Goal: Obtain resource: Download file/media

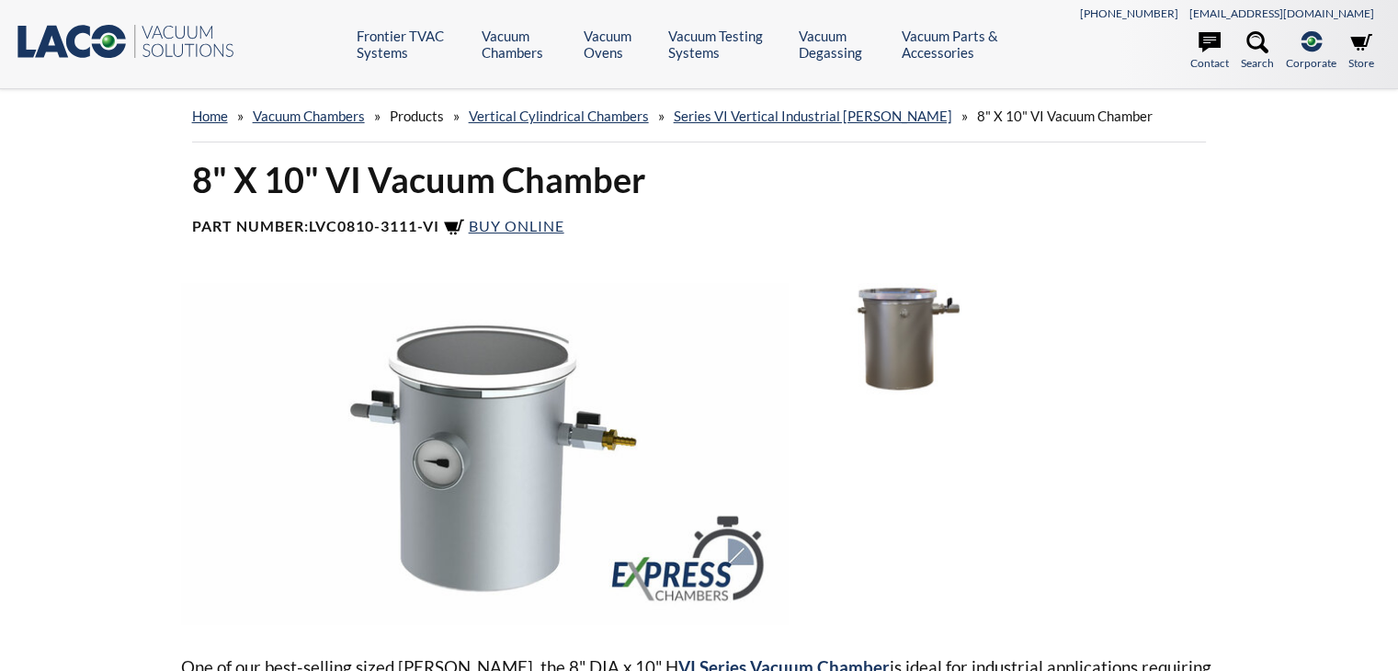
select select "言語翻訳ウィジェット"
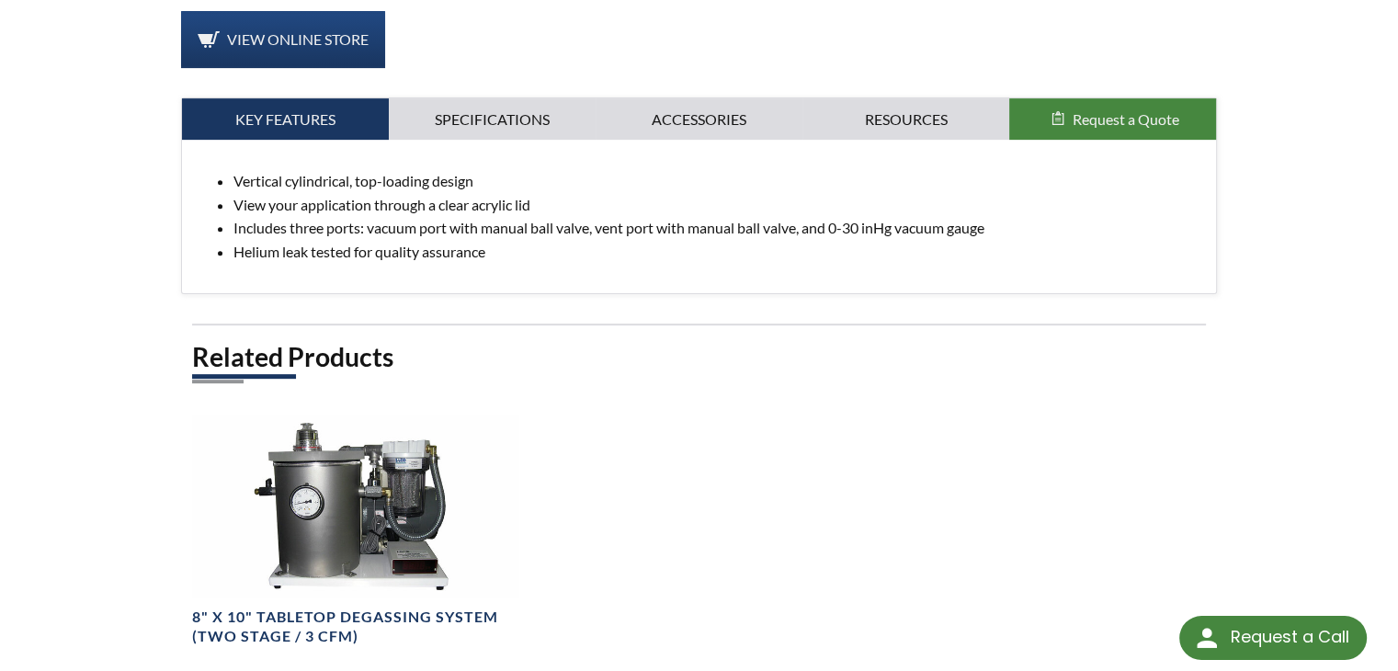
scroll to position [543, 0]
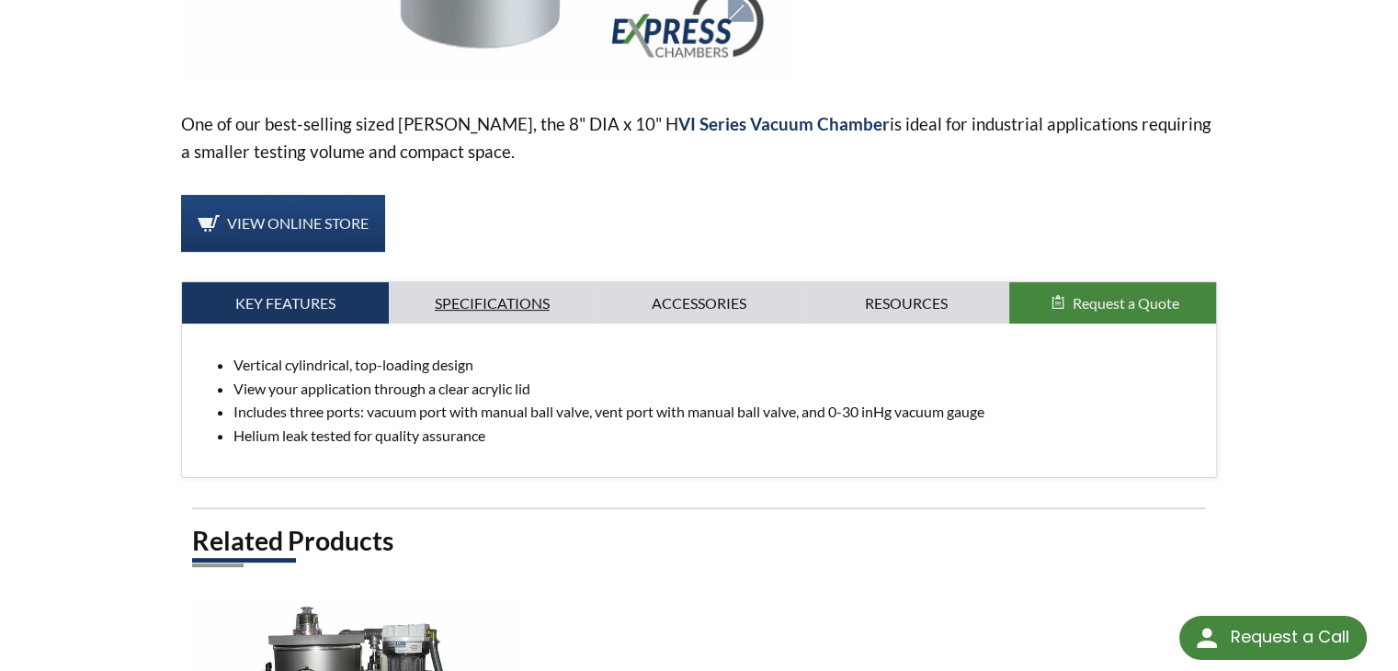
click at [496, 301] on link "Specifications" at bounding box center [492, 303] width 207 height 42
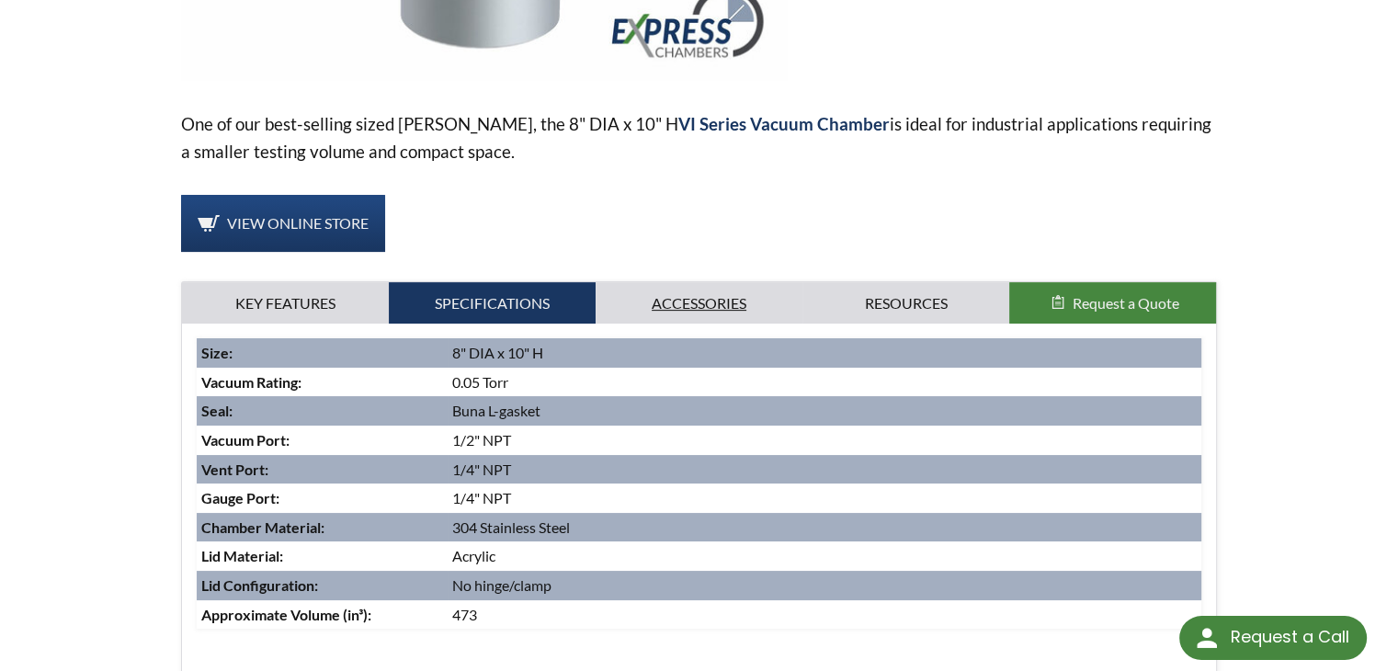
click at [687, 301] on link "Accessories" at bounding box center [698, 303] width 207 height 42
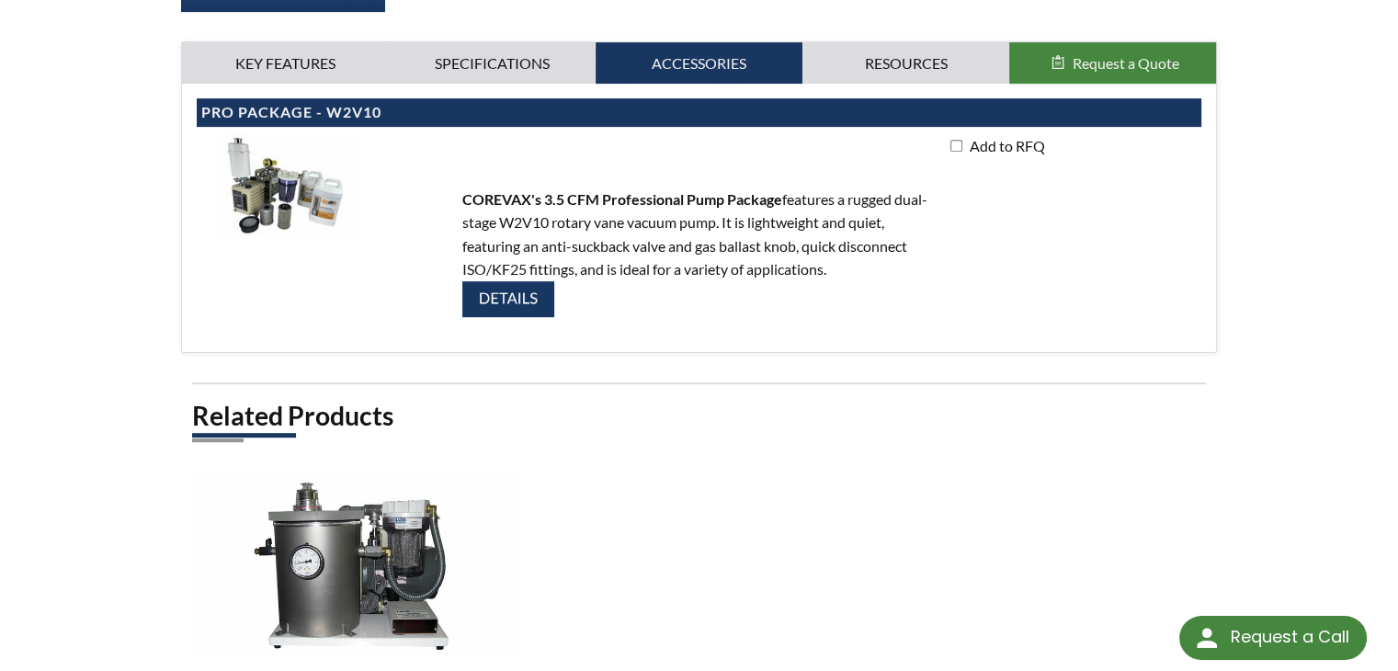
scroll to position [727, 0]
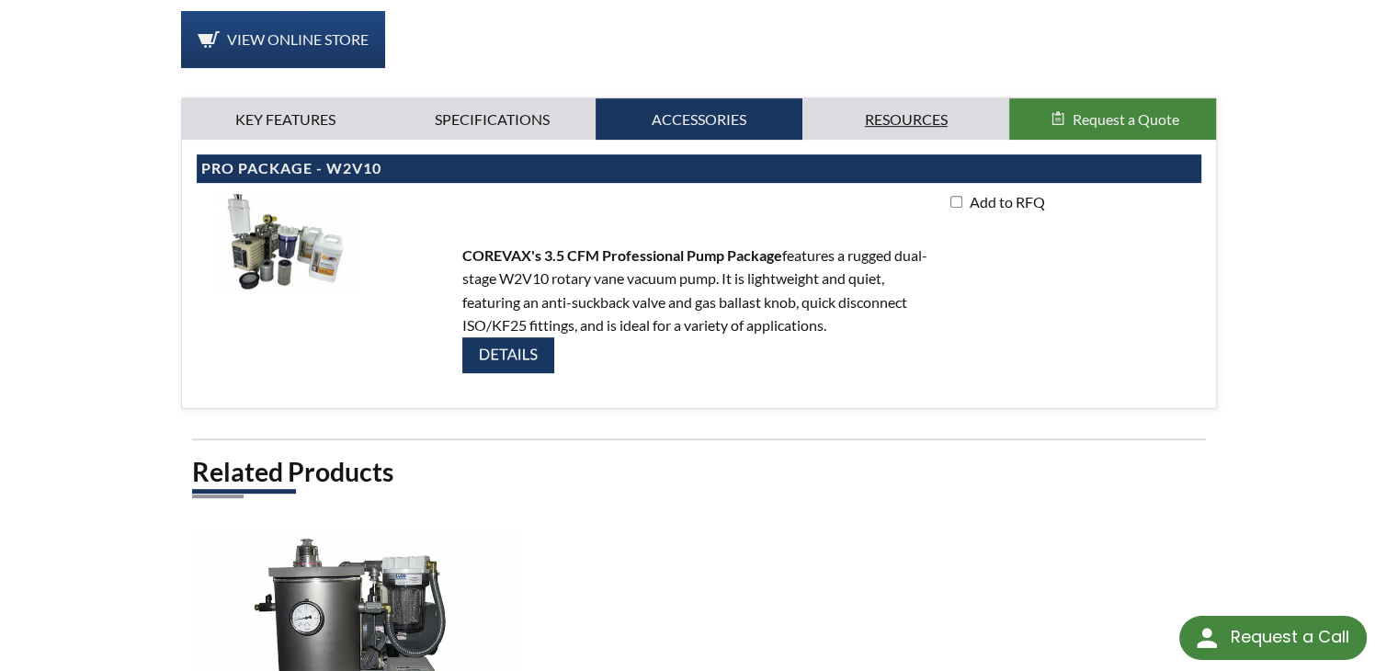
click at [956, 116] on link "Resources" at bounding box center [905, 119] width 207 height 42
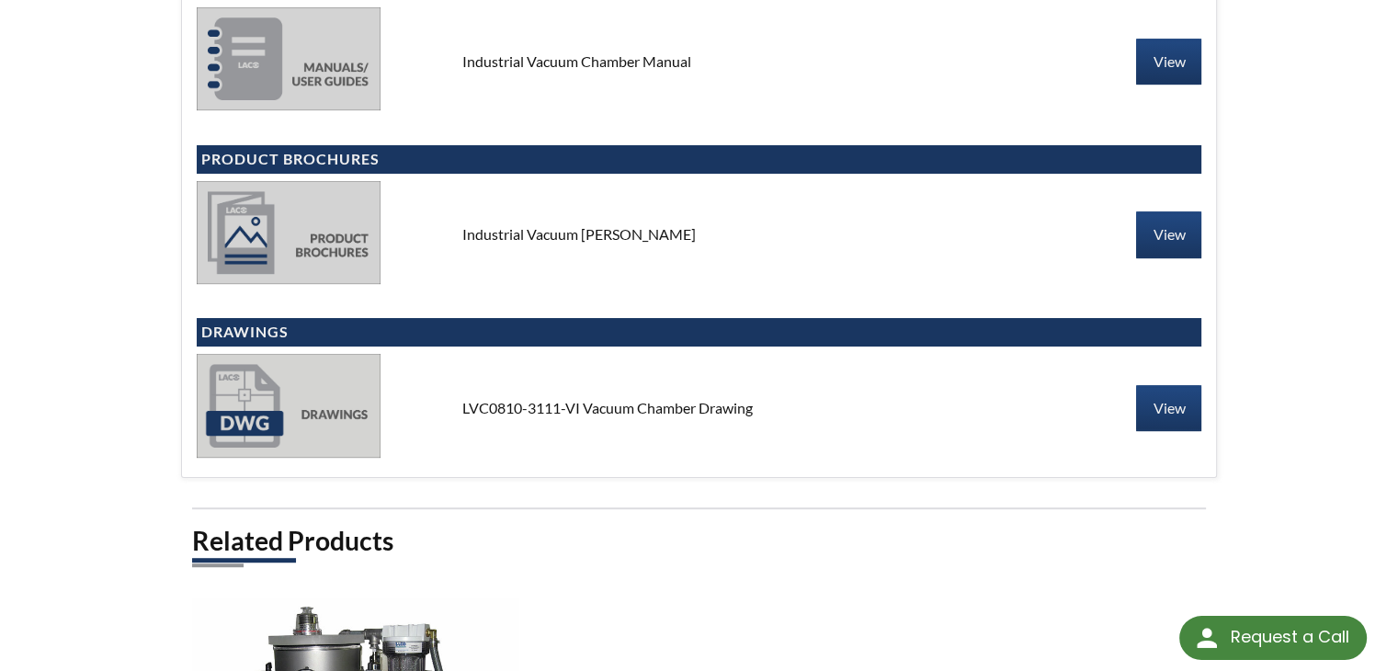
scroll to position [1094, 0]
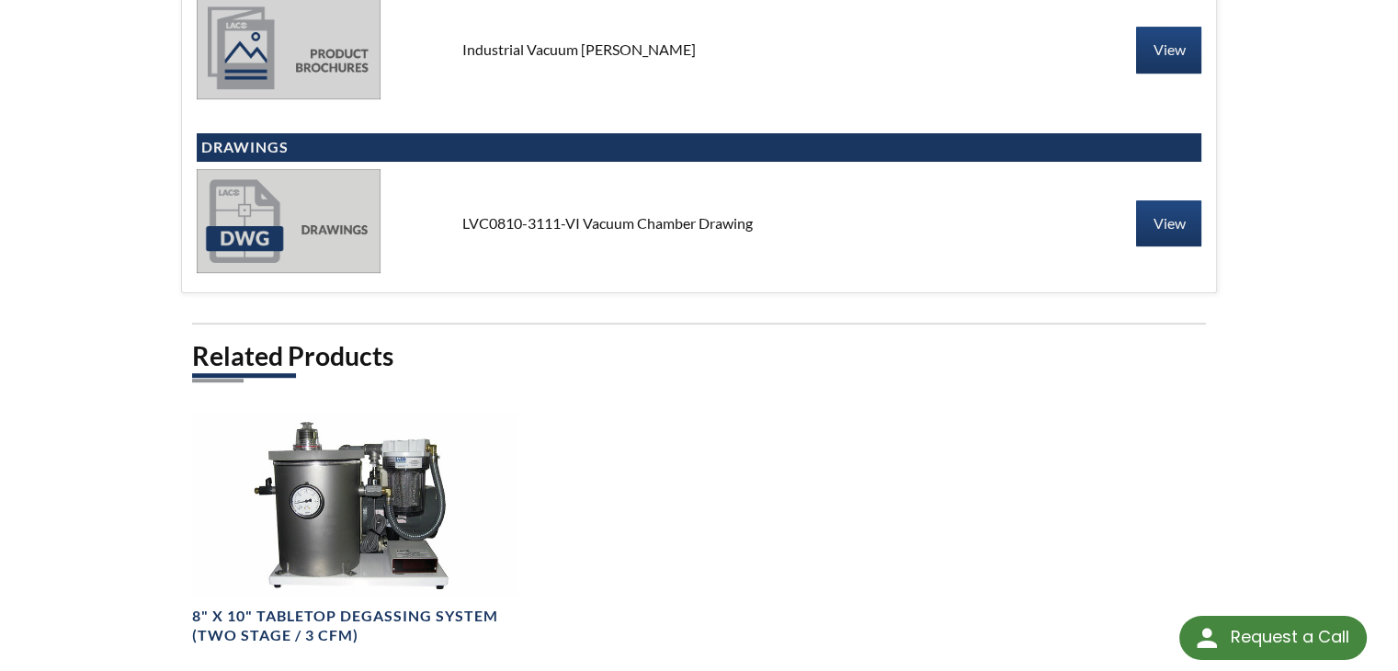
click at [307, 221] on img at bounding box center [289, 220] width 184 height 103
click at [535, 225] on div "LVC0810-3111-VI Vacuum Chamber Drawing" at bounding box center [699, 223] width 503 height 20
click at [1157, 215] on link "View" at bounding box center [1168, 223] width 65 height 46
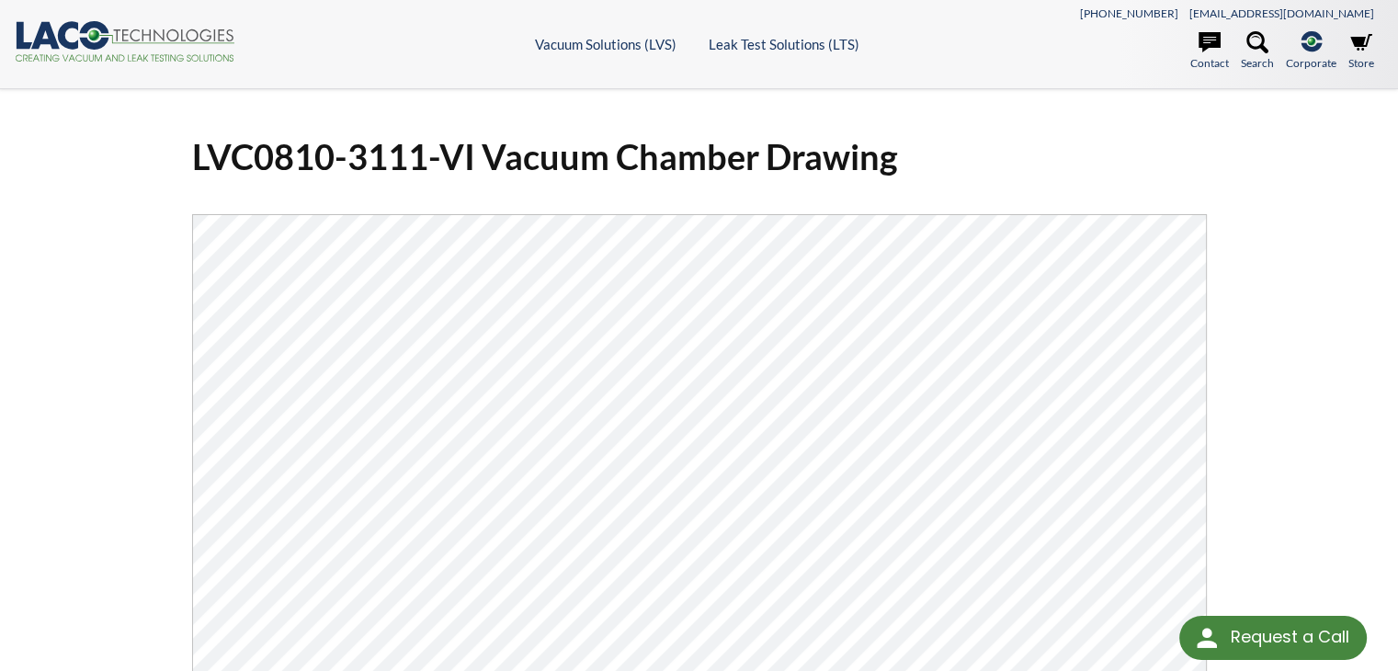
click at [1165, 201] on div "LVC0810-3111-VI Vacuum Chamber Drawing Click Here To Download" at bounding box center [699, 509] width 1037 height 751
click at [1244, 144] on div "LVC0810-3111-VI Vacuum Chamber Drawing Click Here To Download" at bounding box center [699, 516] width 1176 height 795
